Goal: Information Seeking & Learning: Learn about a topic

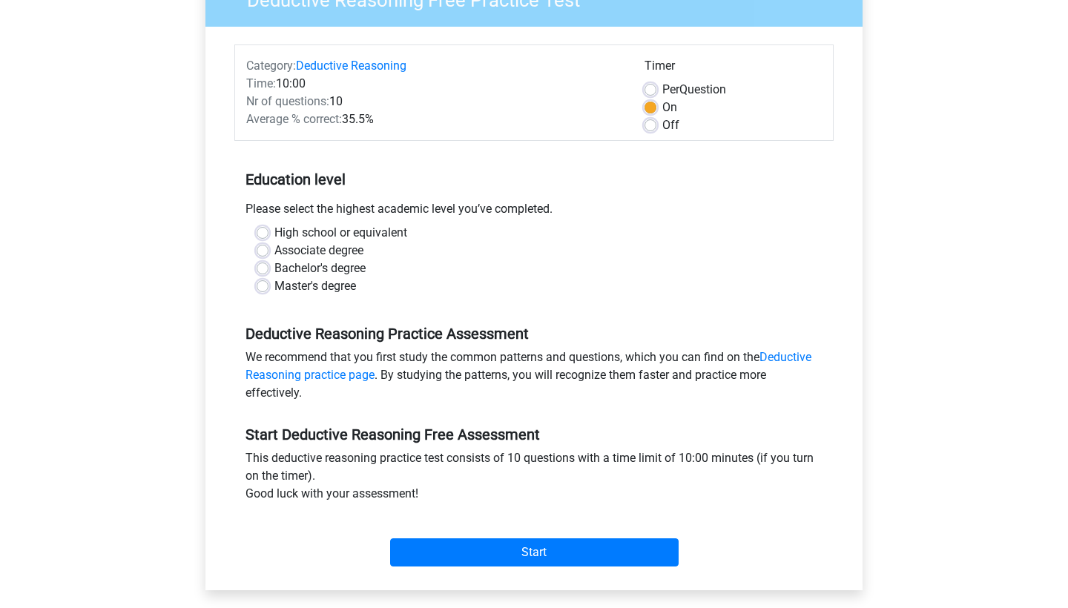
scroll to position [156, 0]
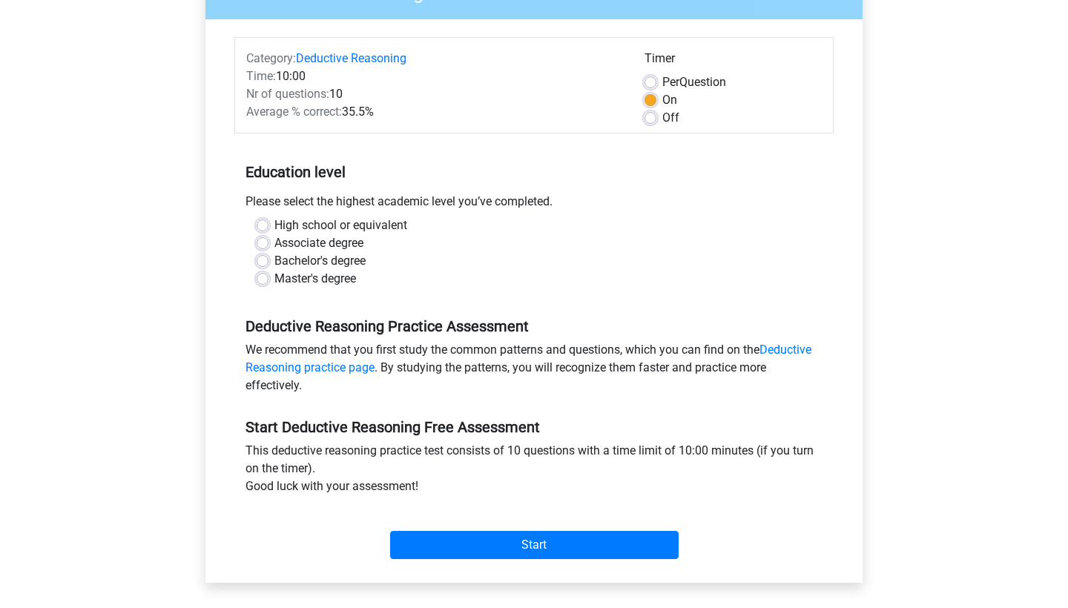
click at [274, 281] on label "Master's degree" at bounding box center [315, 279] width 82 height 18
click at [265, 281] on input "Master's degree" at bounding box center [263, 277] width 12 height 15
radio input "true"
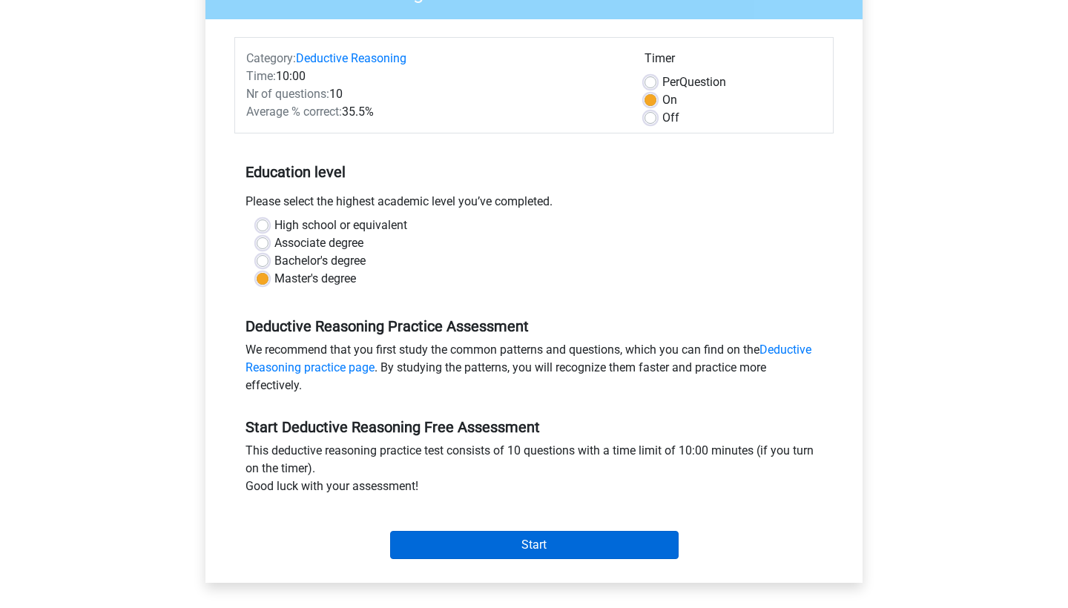
click at [511, 540] on input "Start" at bounding box center [534, 545] width 288 height 28
click at [565, 558] on input "Start" at bounding box center [534, 545] width 288 height 28
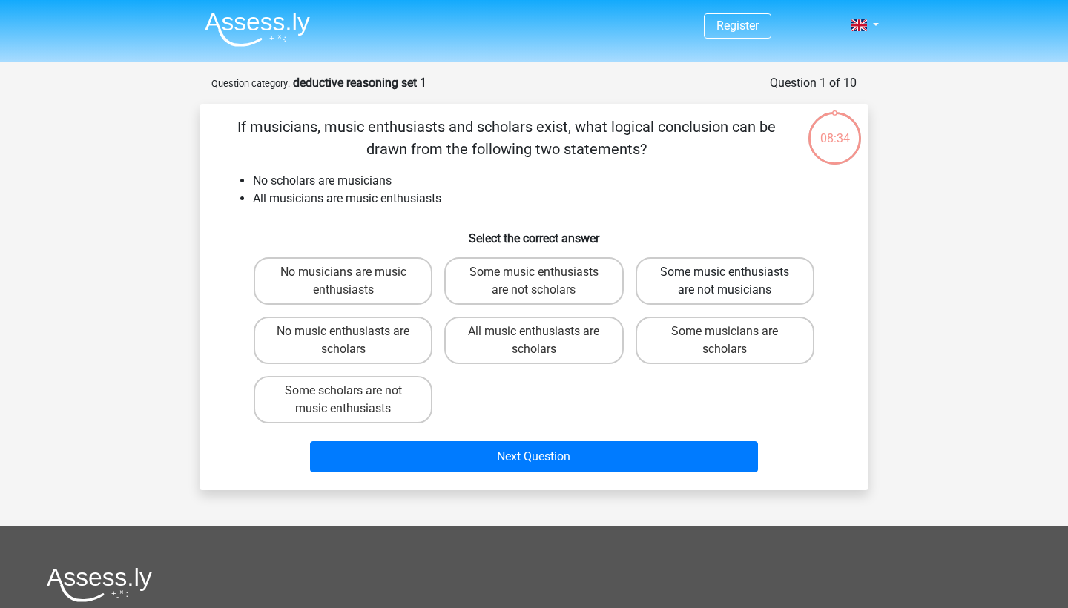
click at [692, 299] on label "Some music enthusiasts are not musicians" at bounding box center [724, 280] width 179 height 47
click at [724, 282] on input "Some music enthusiasts are not musicians" at bounding box center [729, 277] width 10 height 10
radio input "true"
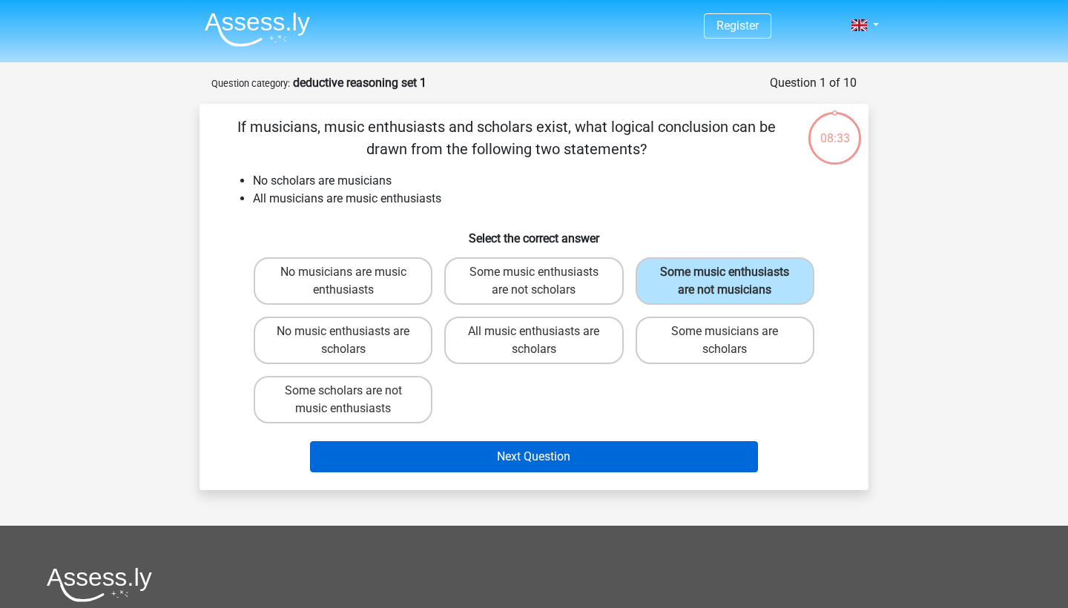
click at [531, 472] on button "Next Question" at bounding box center [534, 456] width 449 height 31
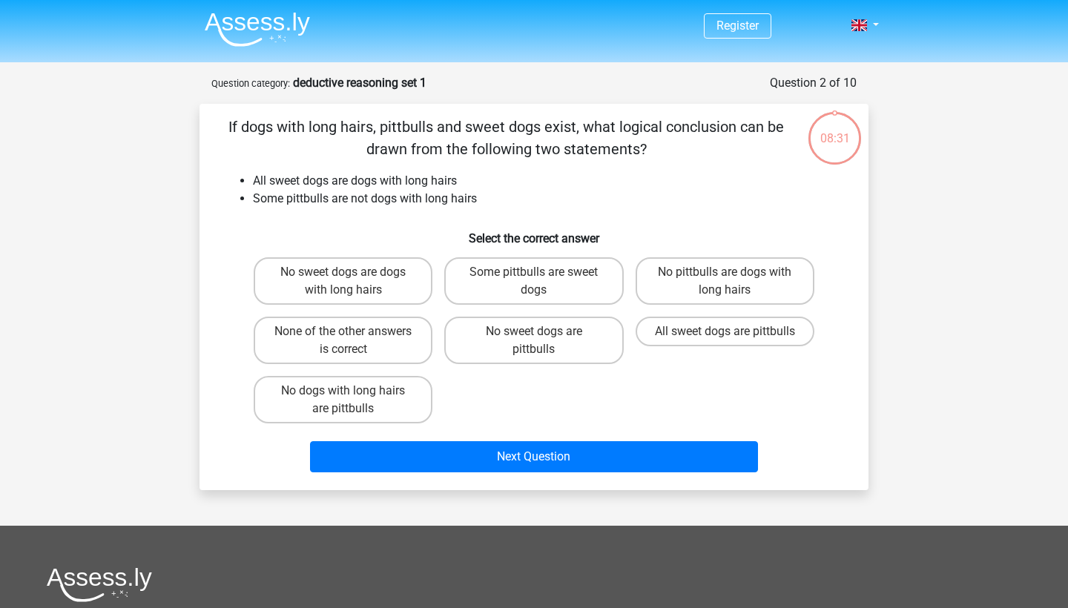
scroll to position [74, 0]
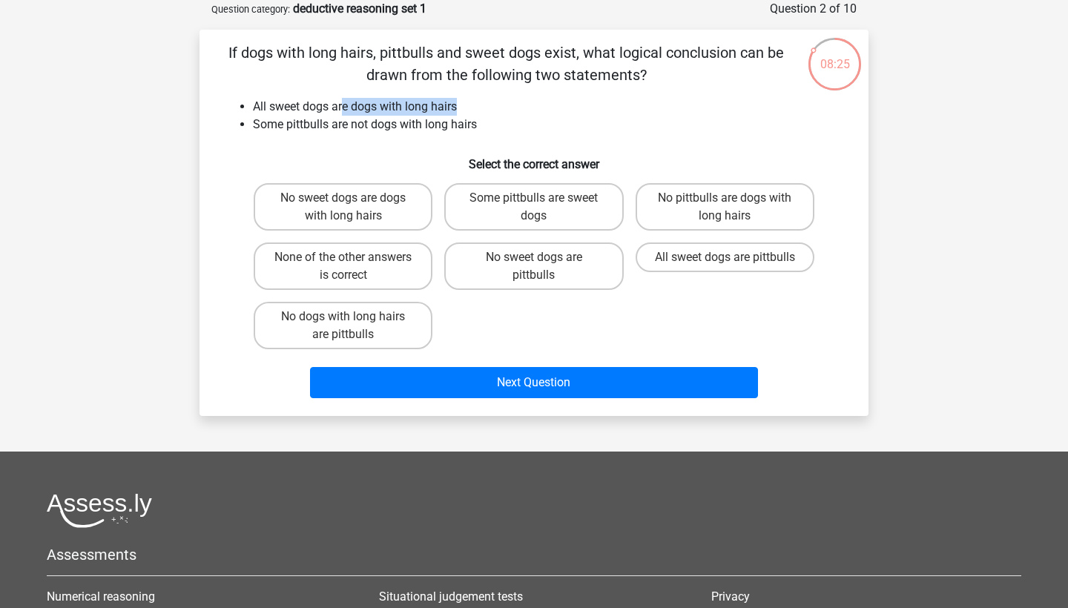
drag, startPoint x: 343, startPoint y: 108, endPoint x: 470, endPoint y: 108, distance: 127.5
click at [470, 108] on li "All sweet dogs are dogs with long hairs" at bounding box center [549, 107] width 592 height 18
click at [521, 211] on label "Some pittbulls are sweet dogs" at bounding box center [533, 206] width 179 height 47
click at [534, 208] on input "Some pittbulls are sweet dogs" at bounding box center [539, 203] width 10 height 10
radio input "true"
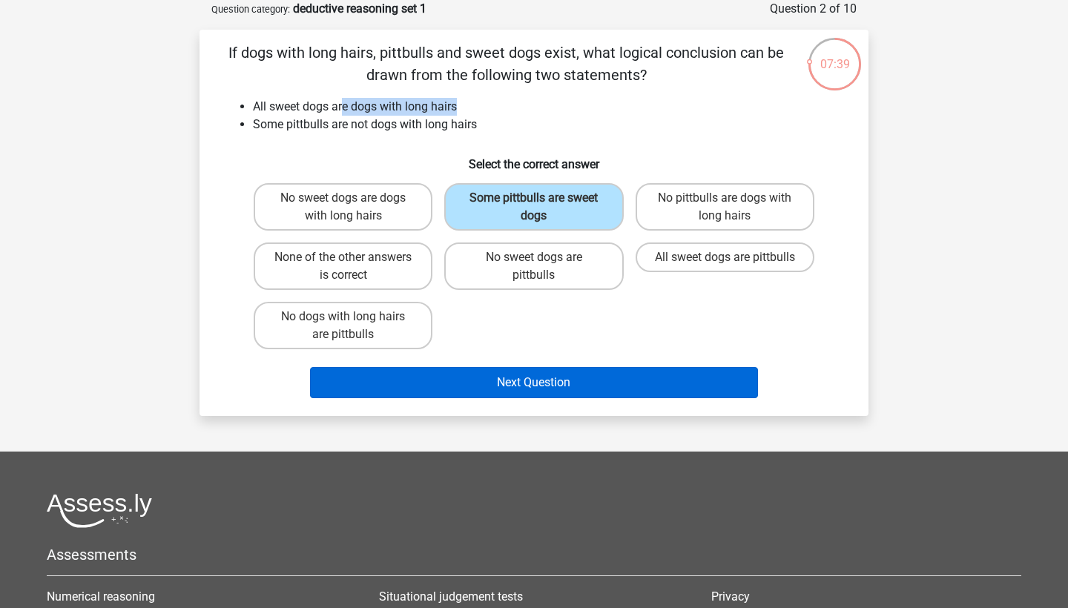
click at [609, 382] on button "Next Question" at bounding box center [534, 382] width 449 height 31
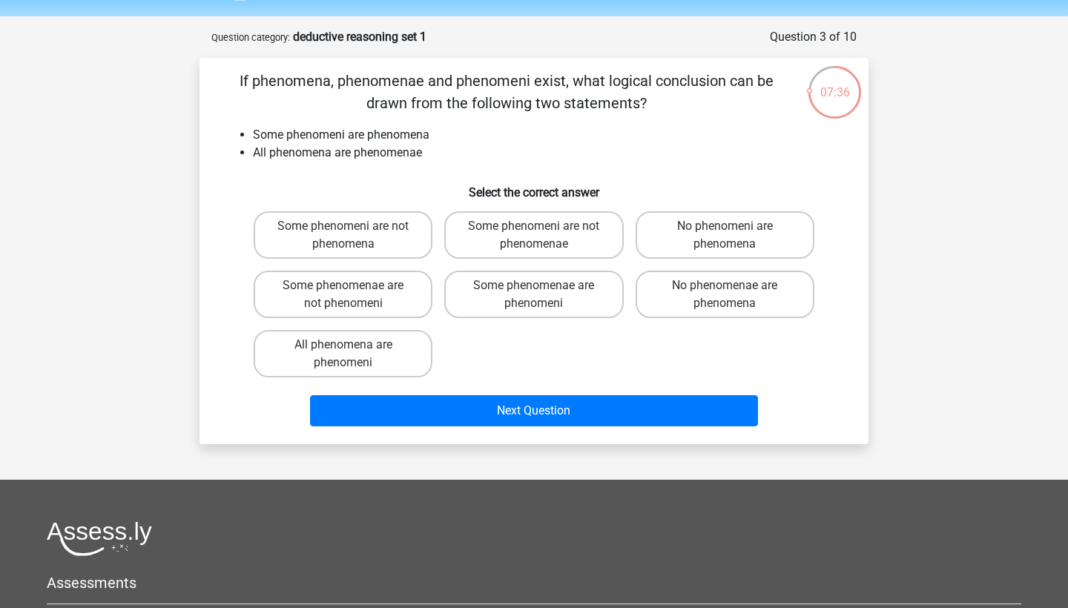
scroll to position [44, 0]
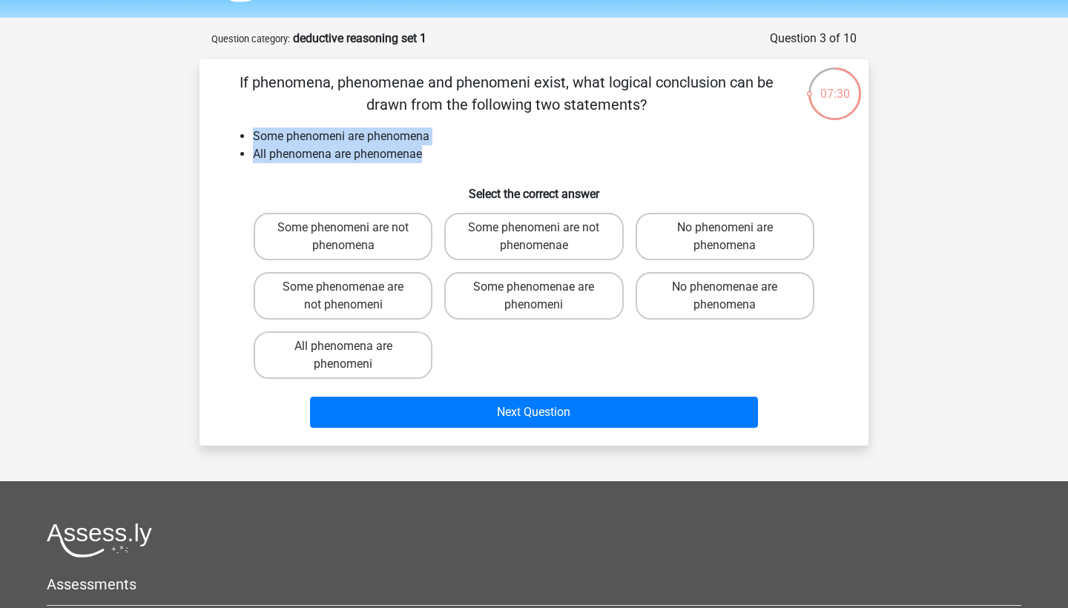
drag, startPoint x: 251, startPoint y: 133, endPoint x: 446, endPoint y: 156, distance: 195.7
click at [446, 156] on ul "Some phenomeni are phenomena All phenomena are phenomenae" at bounding box center [533, 146] width 621 height 36
copy ul "Some phenomeni are phenomena All phenomena are phenomenae"
click at [298, 99] on p "If phenomena, phenomenae and phenomeni exist, what logical conclusion can be dr…" at bounding box center [506, 93] width 566 height 44
click at [555, 302] on label "Some phenomenae are phenomeni" at bounding box center [533, 295] width 179 height 47
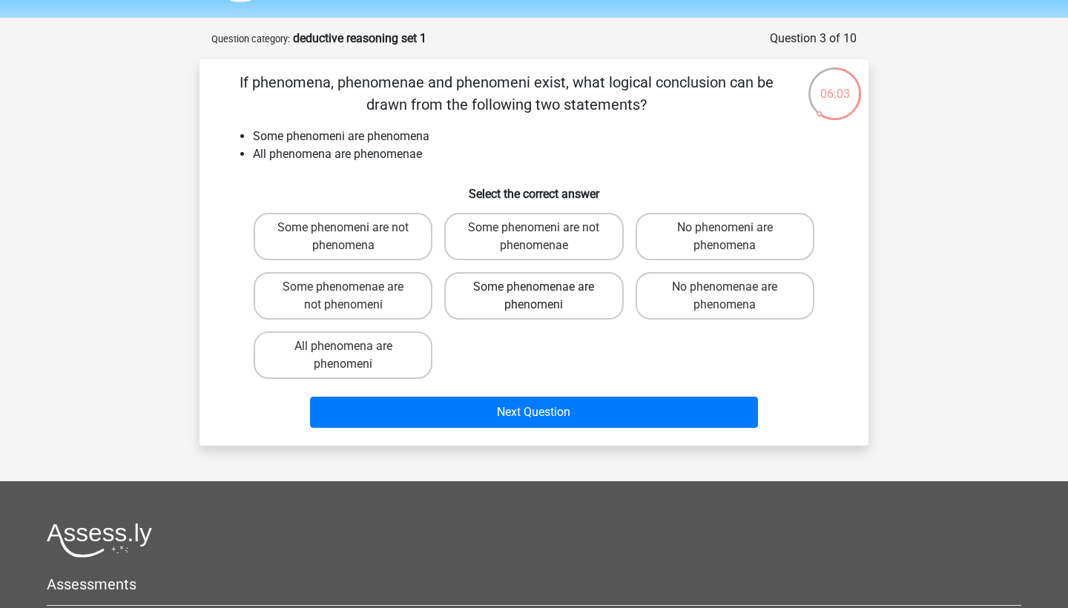
click at [543, 297] on input "Some phenomenae are phenomeni" at bounding box center [539, 292] width 10 height 10
radio input "true"
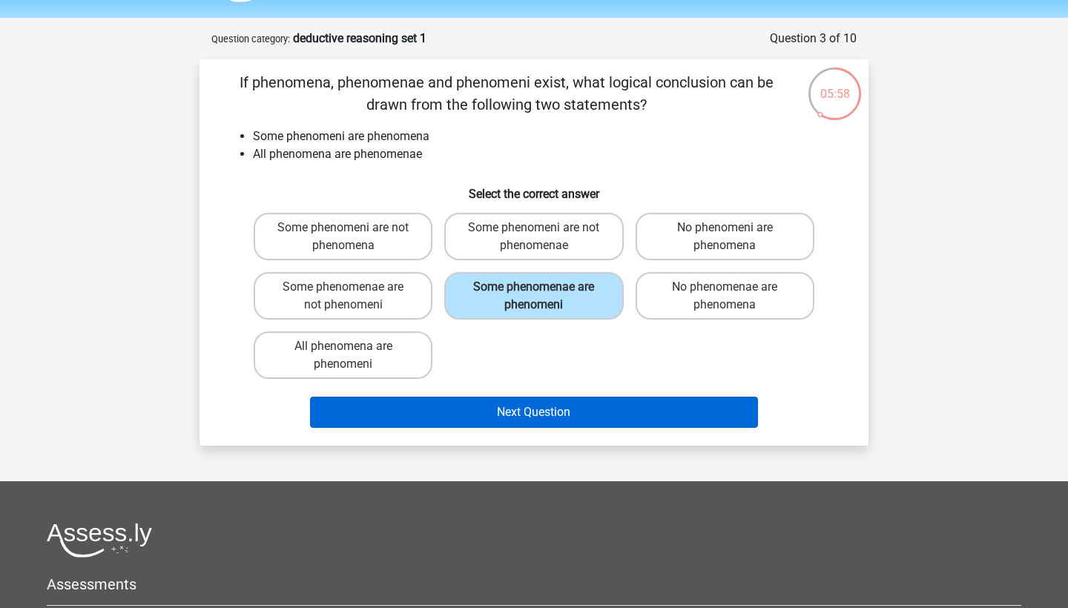
click at [527, 420] on button "Next Question" at bounding box center [534, 412] width 449 height 31
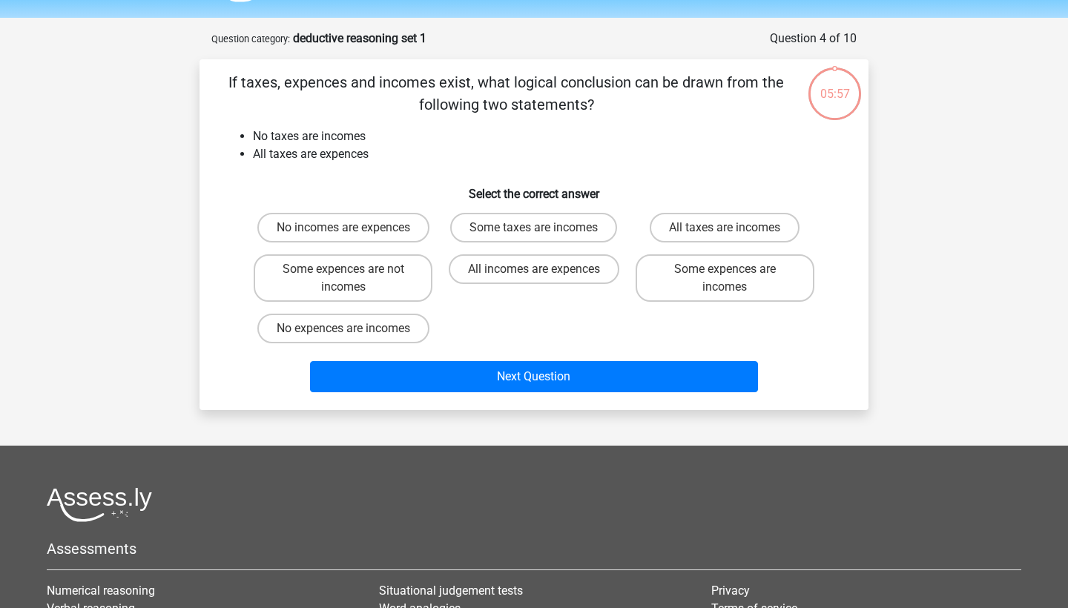
scroll to position [74, 0]
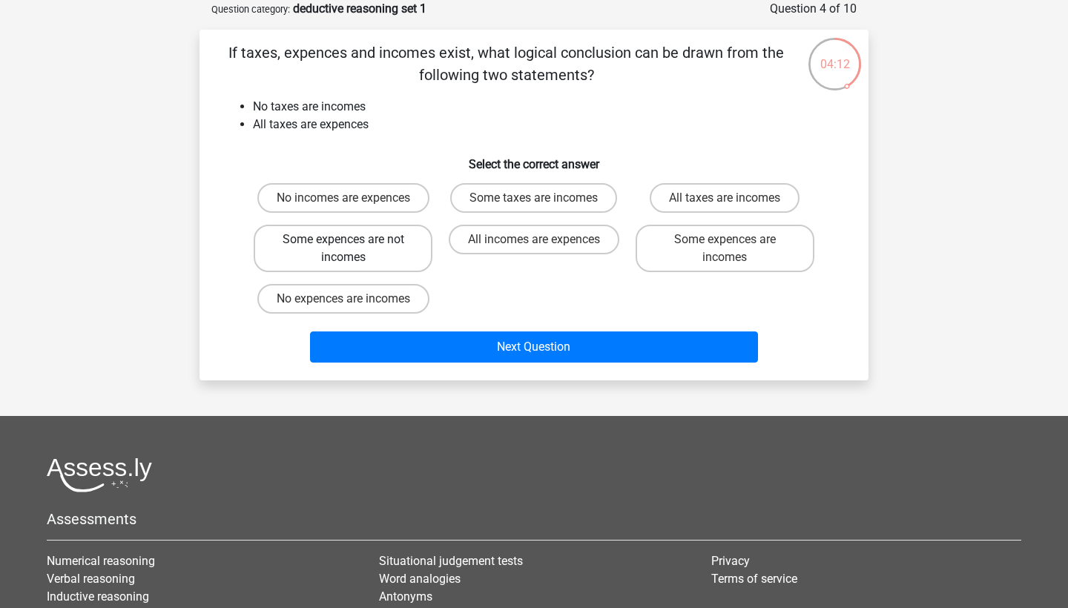
click at [292, 270] on label "Some expences are not incomes" at bounding box center [343, 248] width 179 height 47
click at [343, 249] on input "Some expences are not incomes" at bounding box center [348, 244] width 10 height 10
radio input "true"
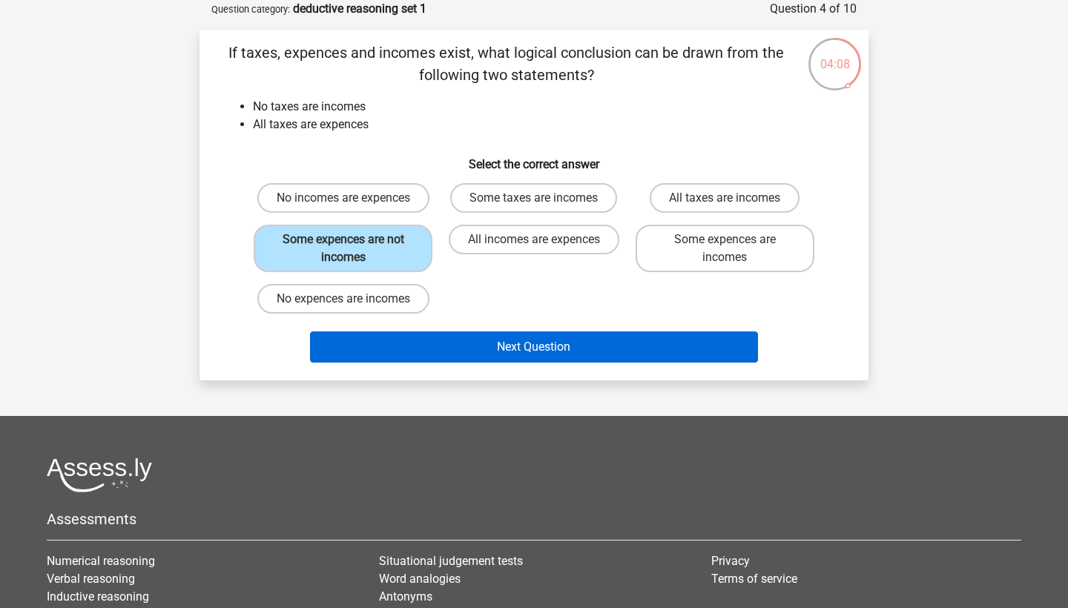
click at [537, 334] on button "Next Question" at bounding box center [534, 346] width 449 height 31
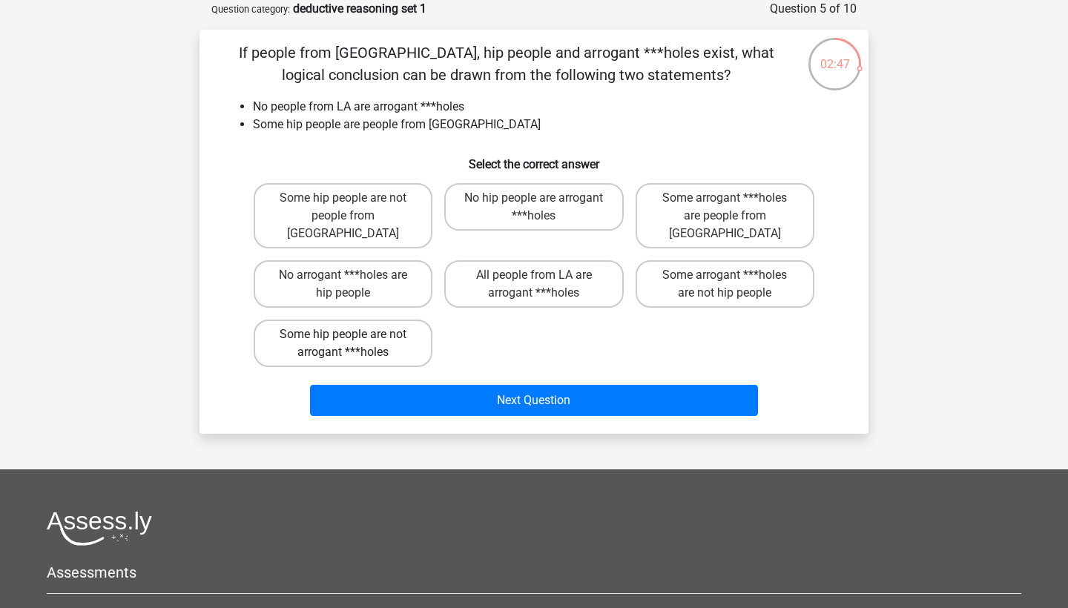
click at [406, 320] on label "Some hip people are not arrogant ***holes" at bounding box center [343, 343] width 179 height 47
click at [353, 334] on input "Some hip people are not arrogant ***holes" at bounding box center [348, 339] width 10 height 10
radio input "true"
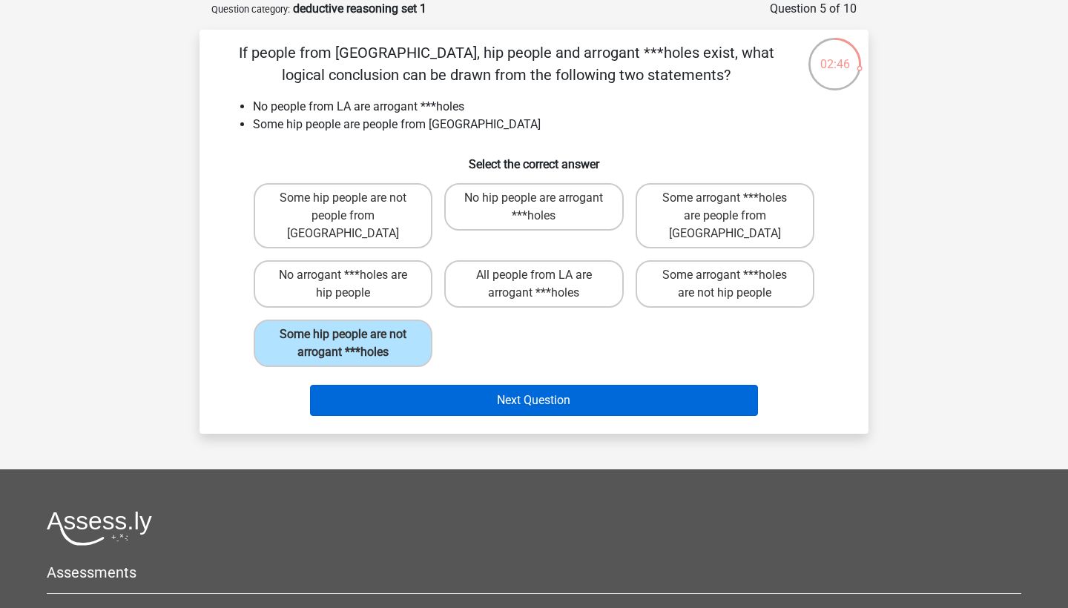
click at [552, 387] on button "Next Question" at bounding box center [534, 400] width 449 height 31
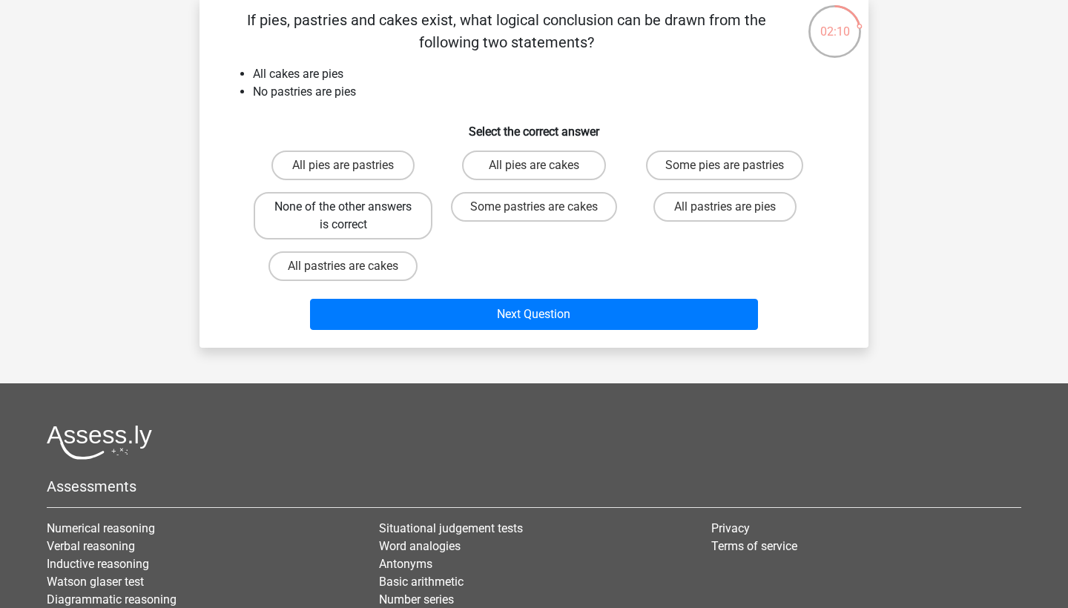
scroll to position [110, 0]
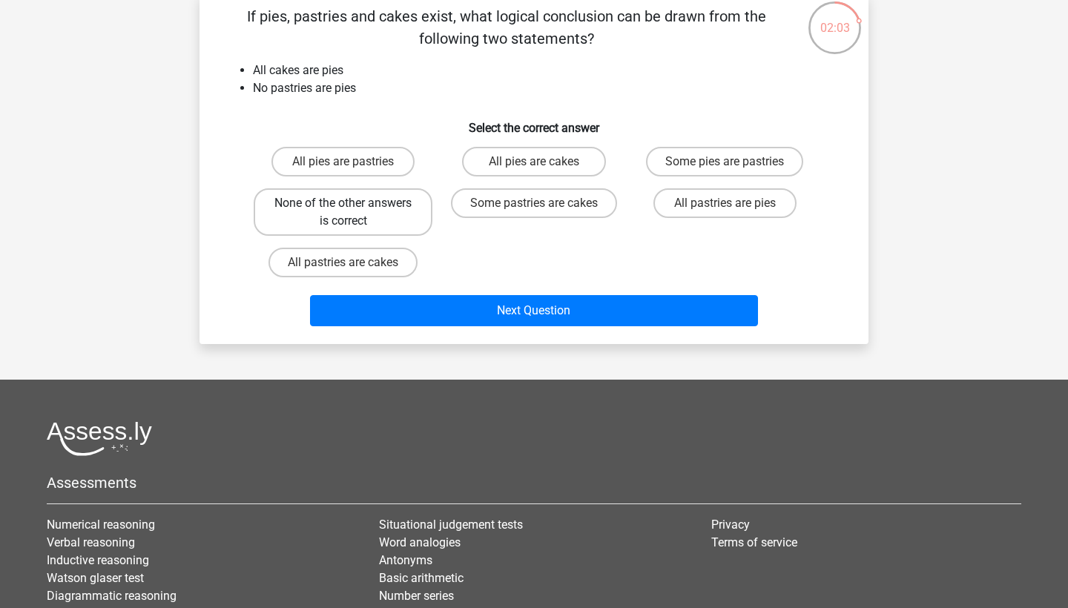
click at [368, 211] on label "None of the other answers is correct" at bounding box center [343, 211] width 179 height 47
click at [353, 211] on input "None of the other answers is correct" at bounding box center [348, 208] width 10 height 10
radio input "true"
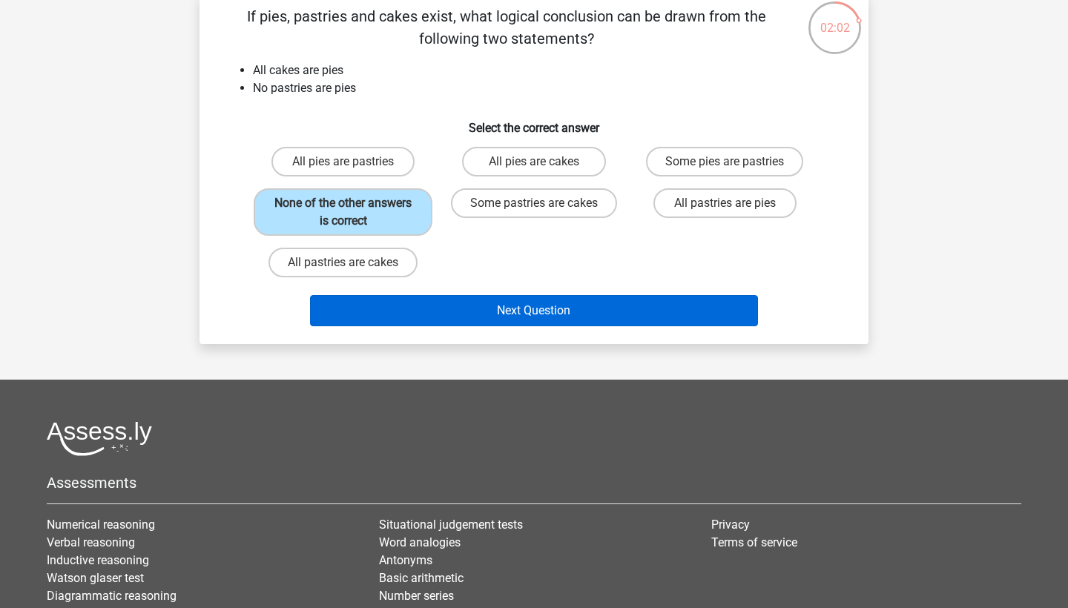
click at [532, 318] on button "Next Question" at bounding box center [534, 310] width 449 height 31
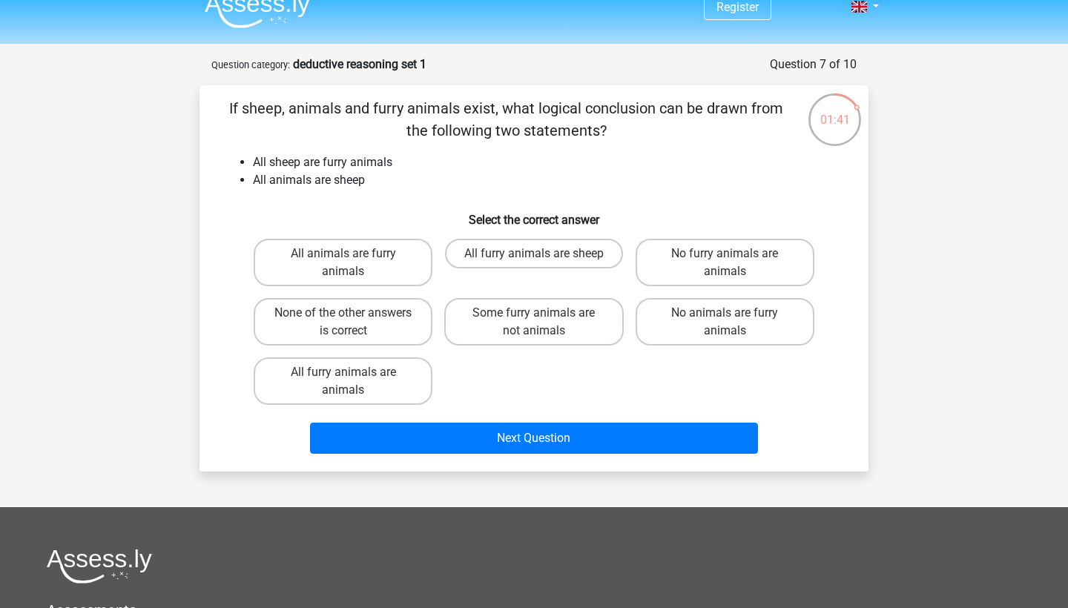
scroll to position [18, 0]
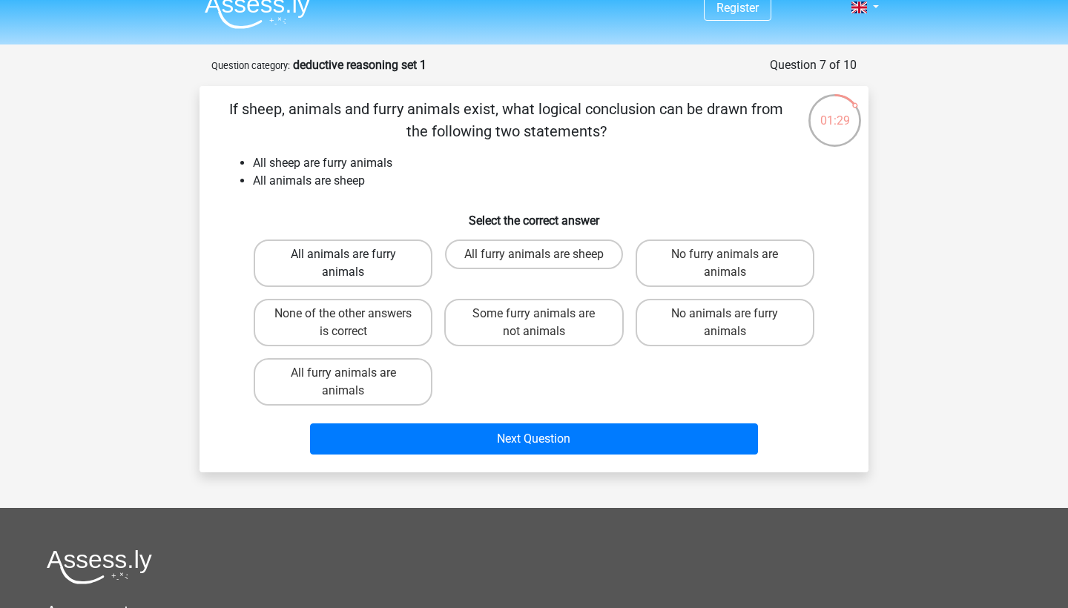
click at [380, 263] on label "All animals are furry animals" at bounding box center [343, 262] width 179 height 47
click at [353, 263] on input "All animals are furry animals" at bounding box center [348, 259] width 10 height 10
radio input "true"
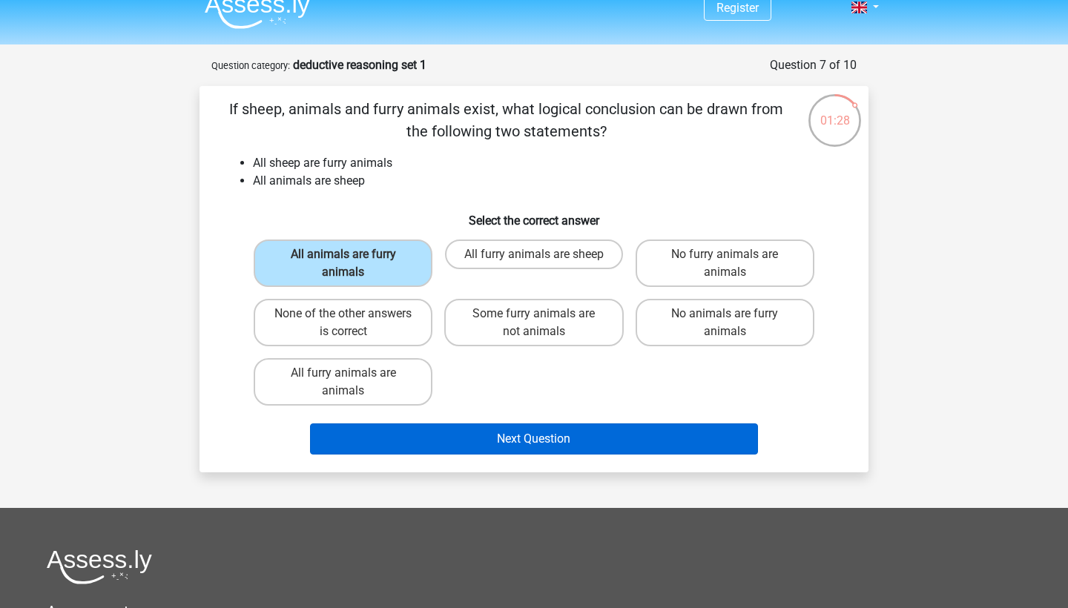
click at [543, 431] on button "Next Question" at bounding box center [534, 438] width 449 height 31
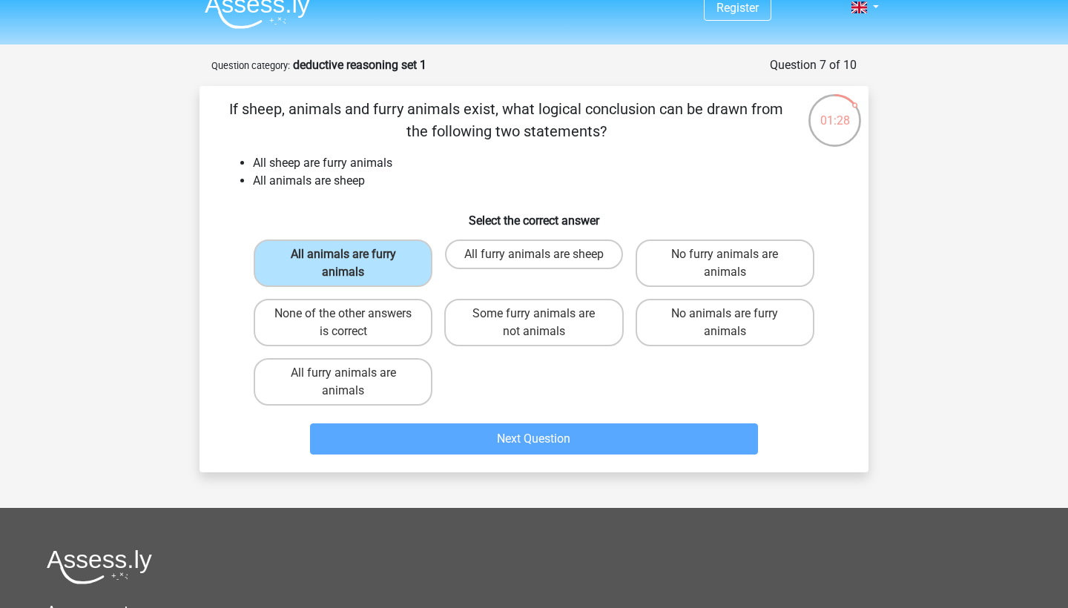
scroll to position [74, 0]
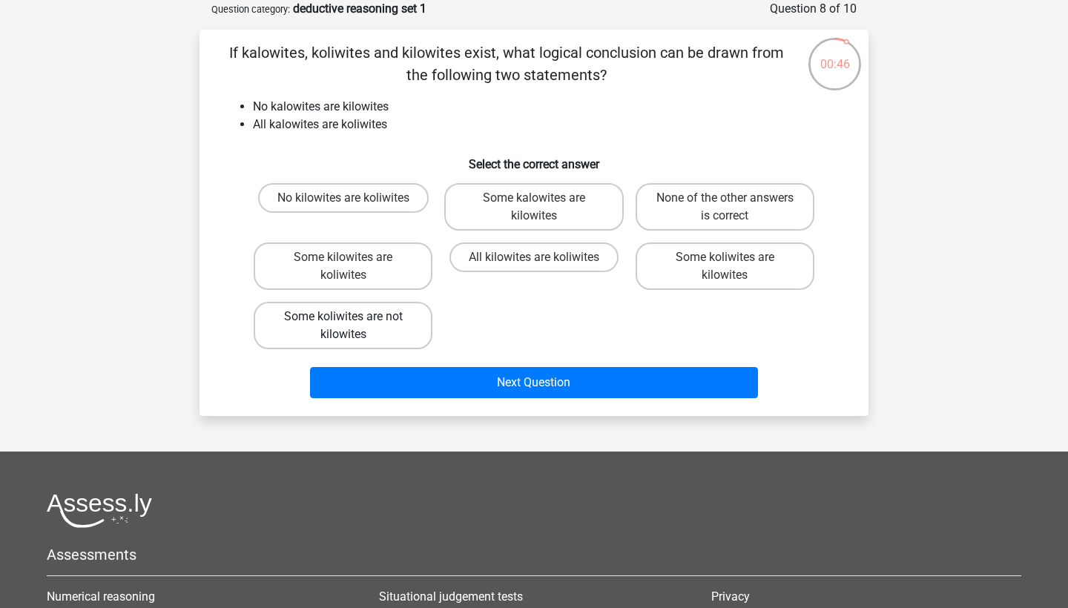
click at [385, 338] on label "Some koliwites are not kilowites" at bounding box center [343, 325] width 179 height 47
click at [353, 326] on input "Some koliwites are not kilowites" at bounding box center [348, 322] width 10 height 10
radio input "true"
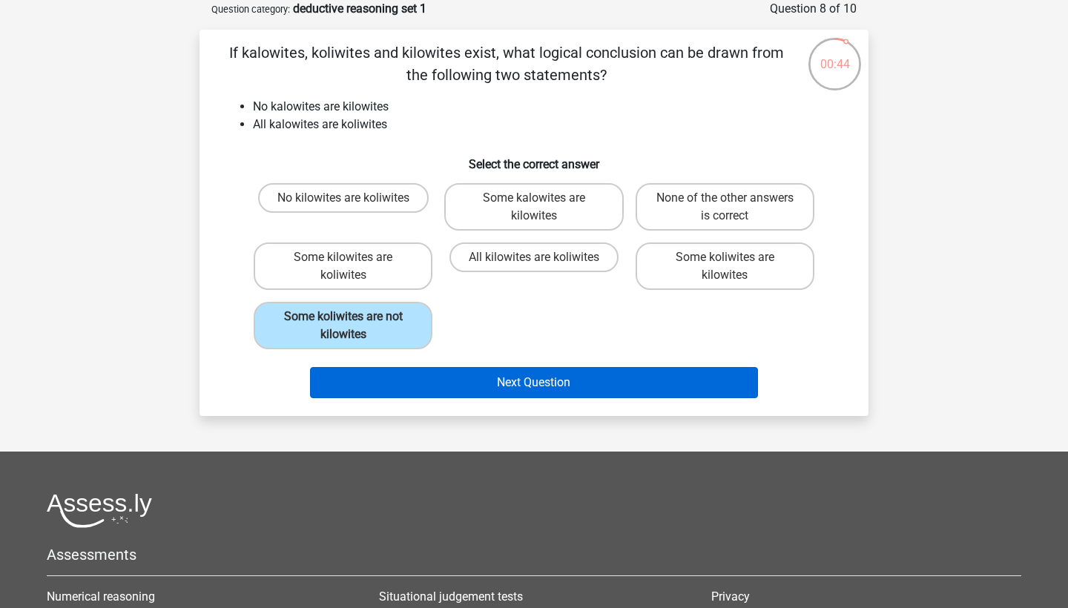
click at [528, 391] on button "Next Question" at bounding box center [534, 382] width 449 height 31
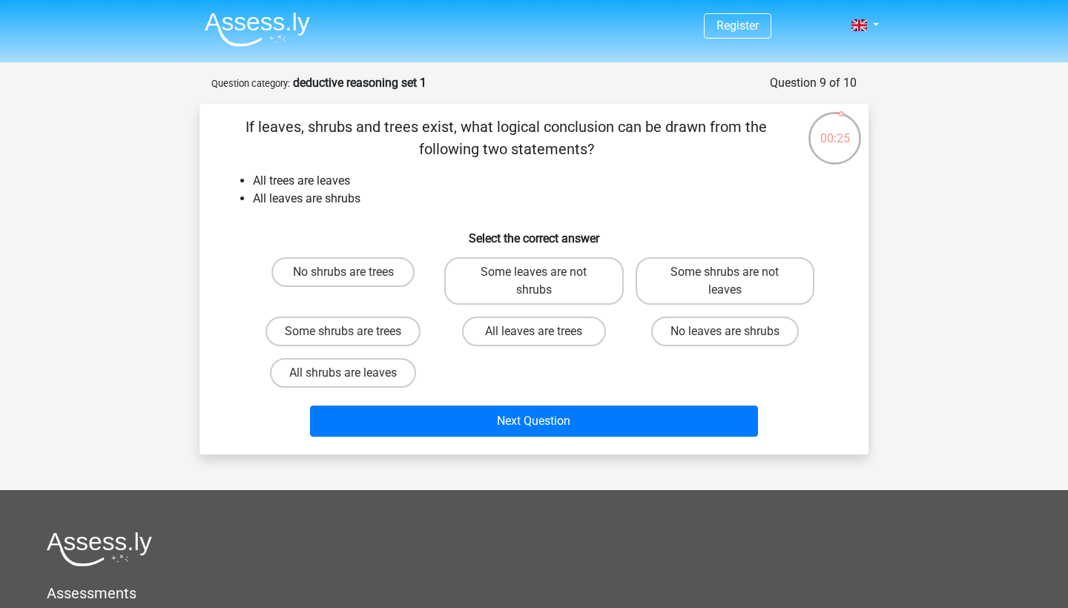
scroll to position [0, 0]
click at [367, 321] on label "Some shrubs are trees" at bounding box center [342, 332] width 155 height 30
click at [353, 331] on input "Some shrubs are trees" at bounding box center [348, 336] width 10 height 10
radio input "true"
click at [538, 440] on div "Next Question" at bounding box center [534, 424] width 572 height 37
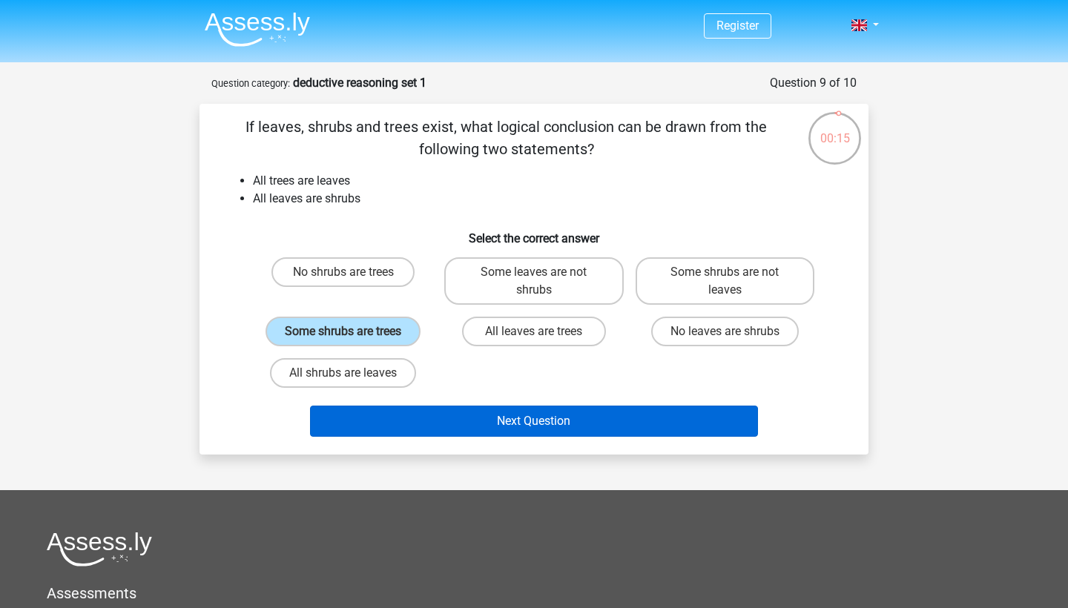
click at [512, 428] on button "Next Question" at bounding box center [534, 421] width 449 height 31
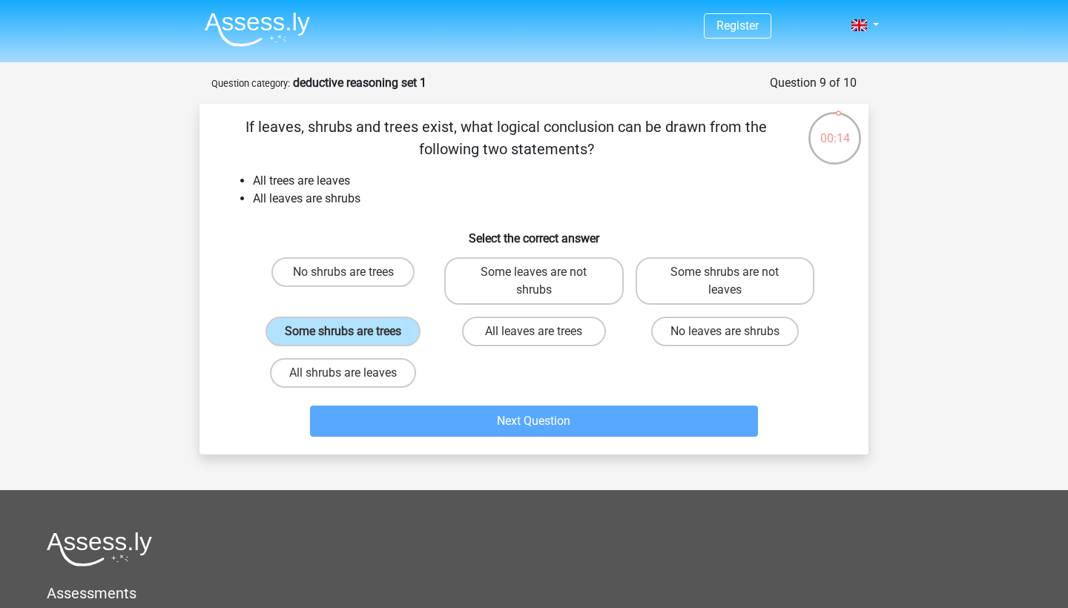
scroll to position [74, 0]
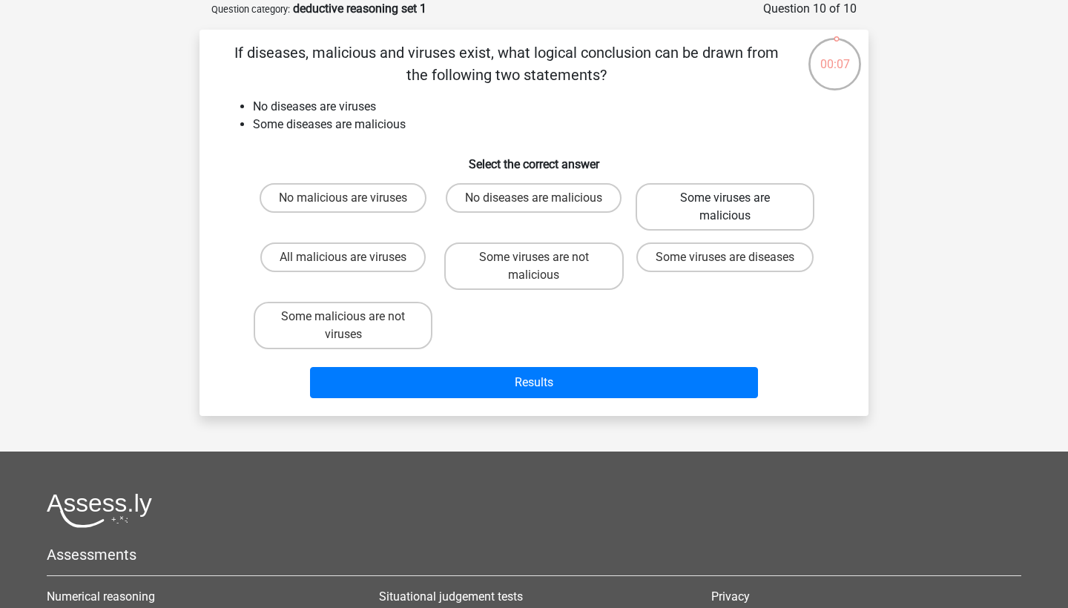
click at [771, 216] on label "Some viruses are malicious" at bounding box center [724, 206] width 179 height 47
click at [734, 208] on input "Some viruses are malicious" at bounding box center [729, 203] width 10 height 10
radio input "true"
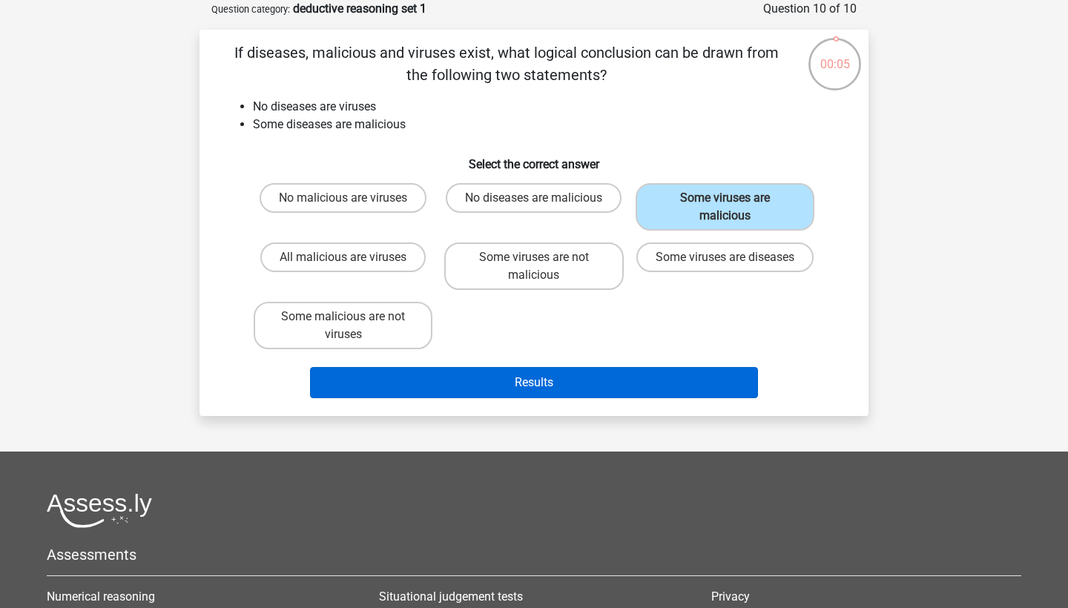
click at [609, 379] on button "Results" at bounding box center [534, 382] width 449 height 31
